Goal: Find specific page/section: Find specific page/section

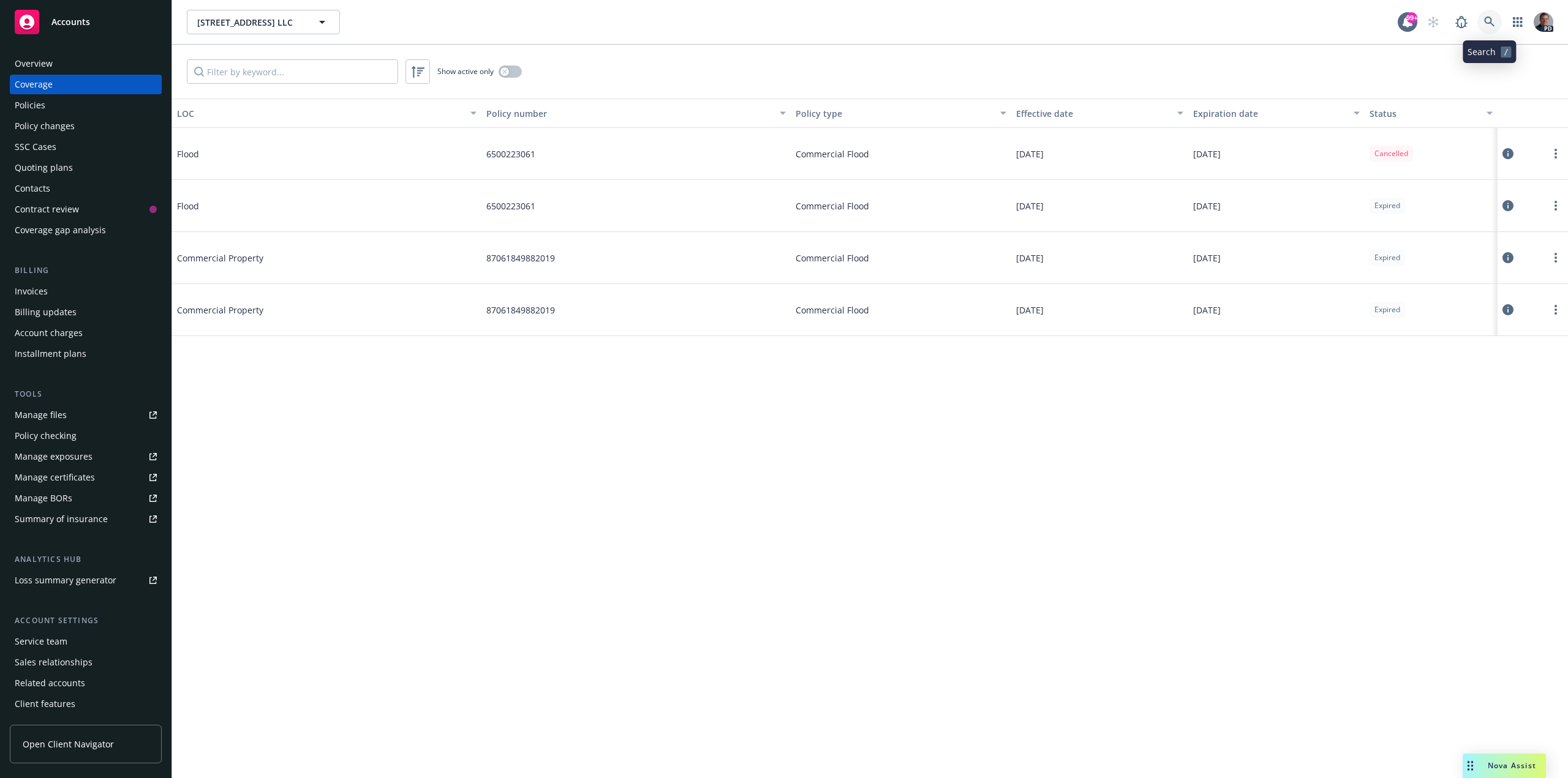
click at [1492, 22] on icon at bounding box center [1489, 22] width 11 height 11
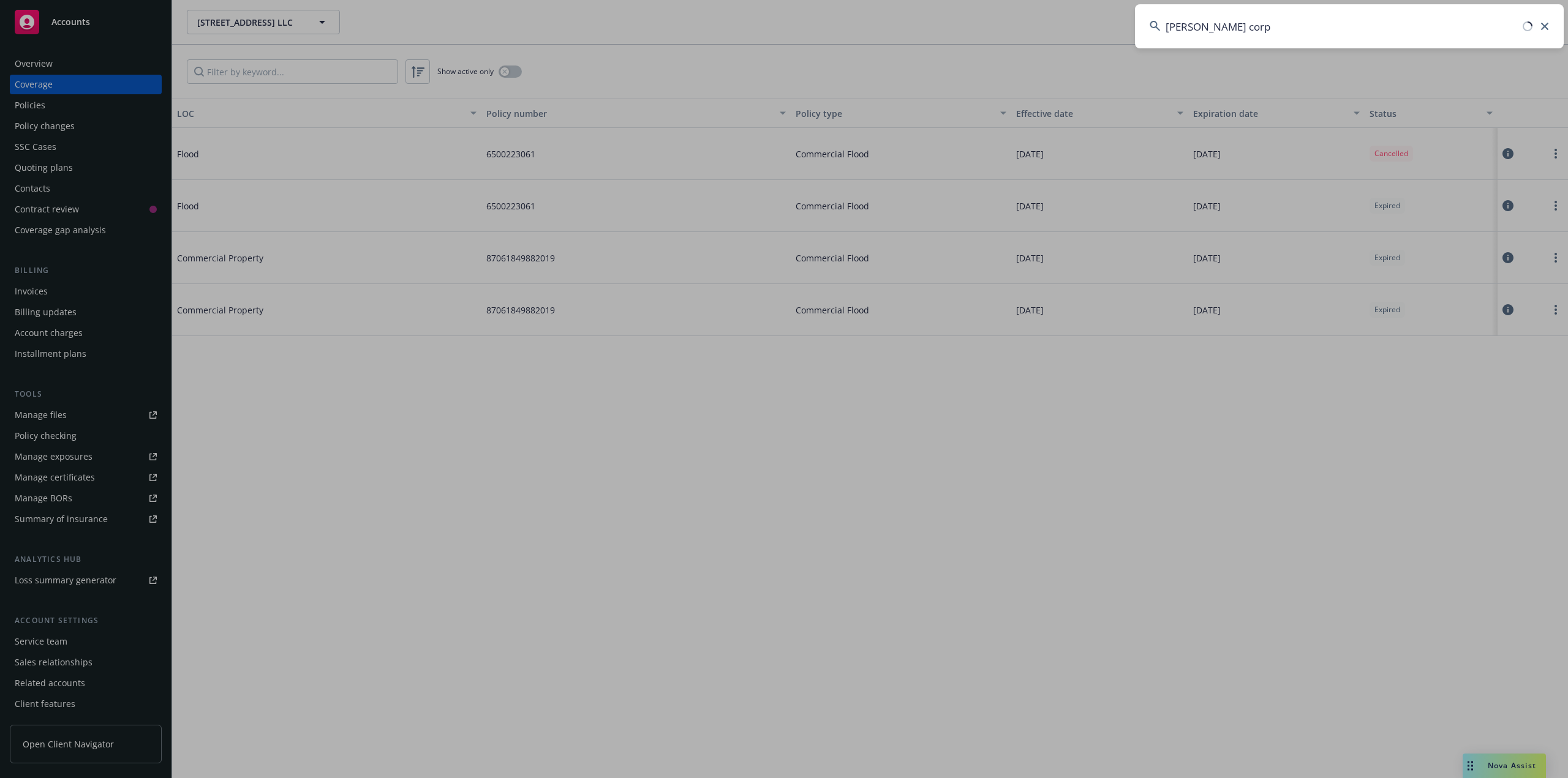
type input "[PERSON_NAME] corp"
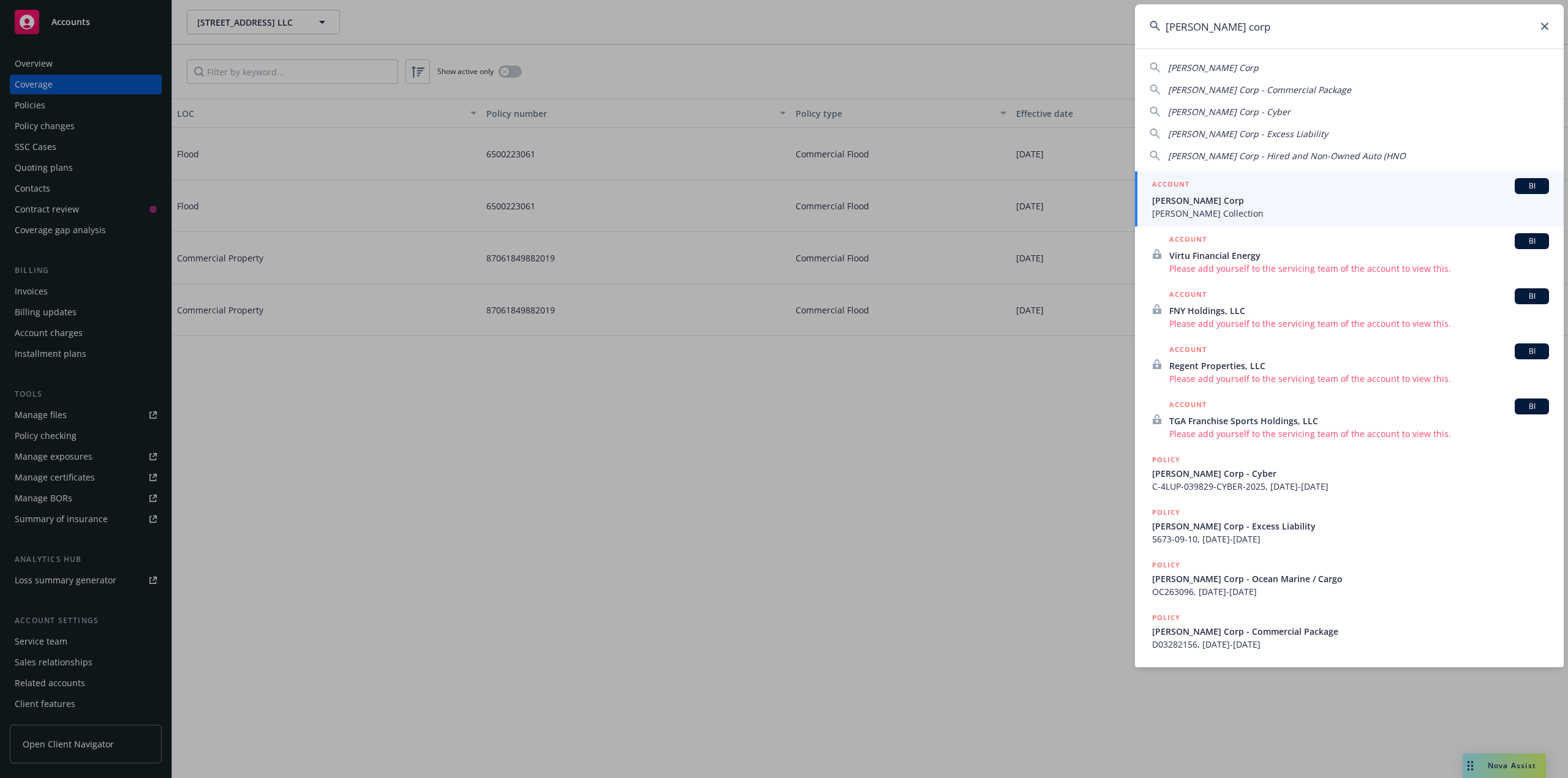
click at [1314, 203] on span "[PERSON_NAME] Corp" at bounding box center [1351, 200] width 397 height 13
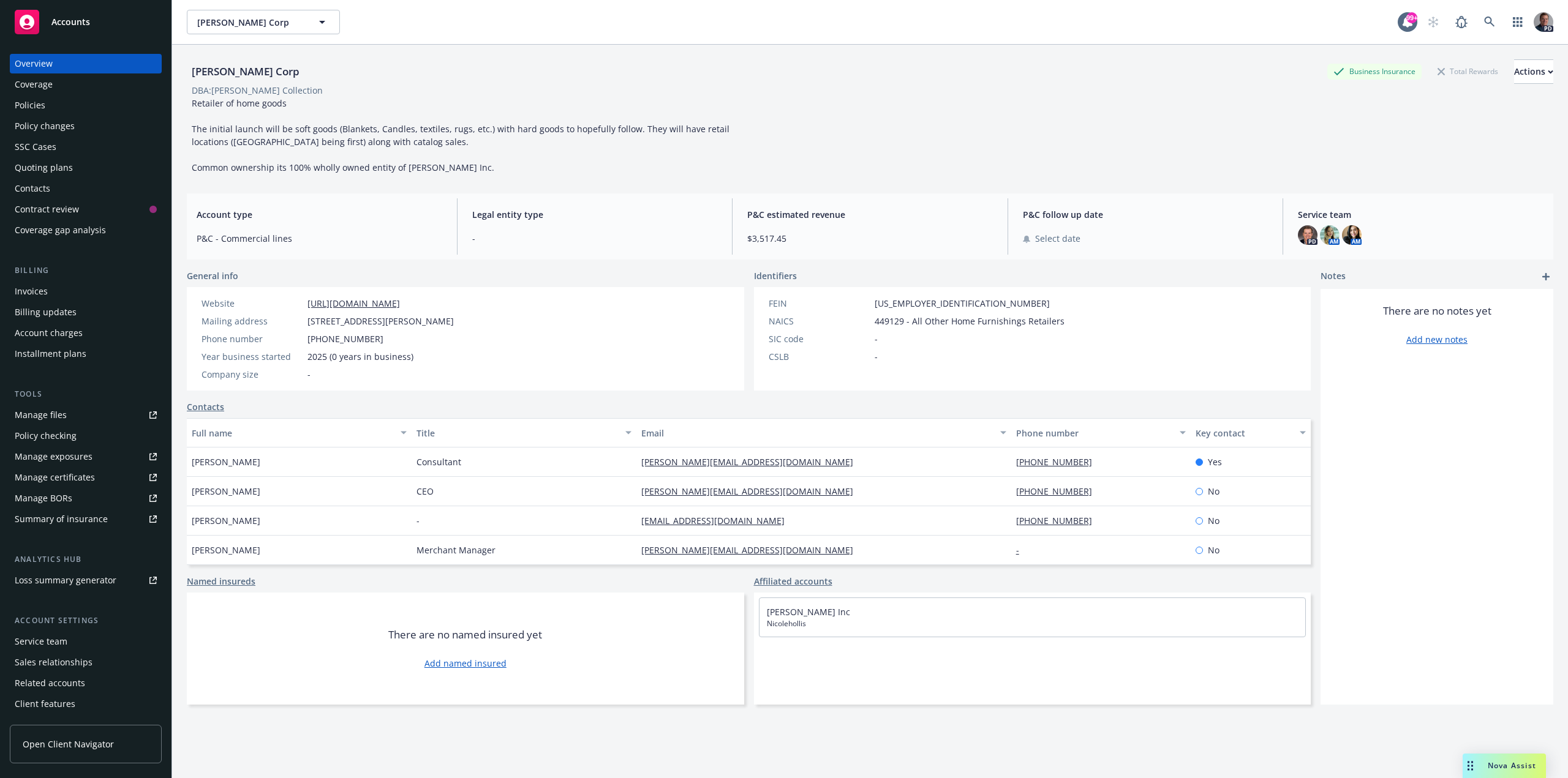
click at [45, 97] on div "Policies" at bounding box center [86, 105] width 142 height 20
